Goal: Entertainment & Leisure: Consume media (video, audio)

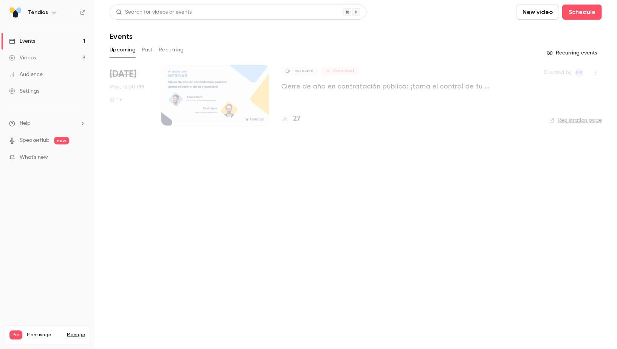
click at [46, 59] on link "Videos 8" at bounding box center [47, 57] width 94 height 17
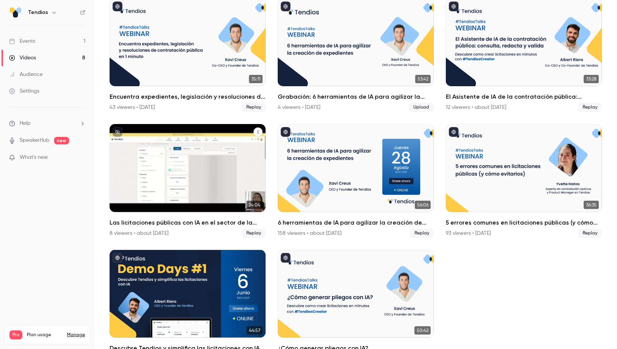
scroll to position [90, 0]
